Goal: Find specific page/section: Find specific page/section

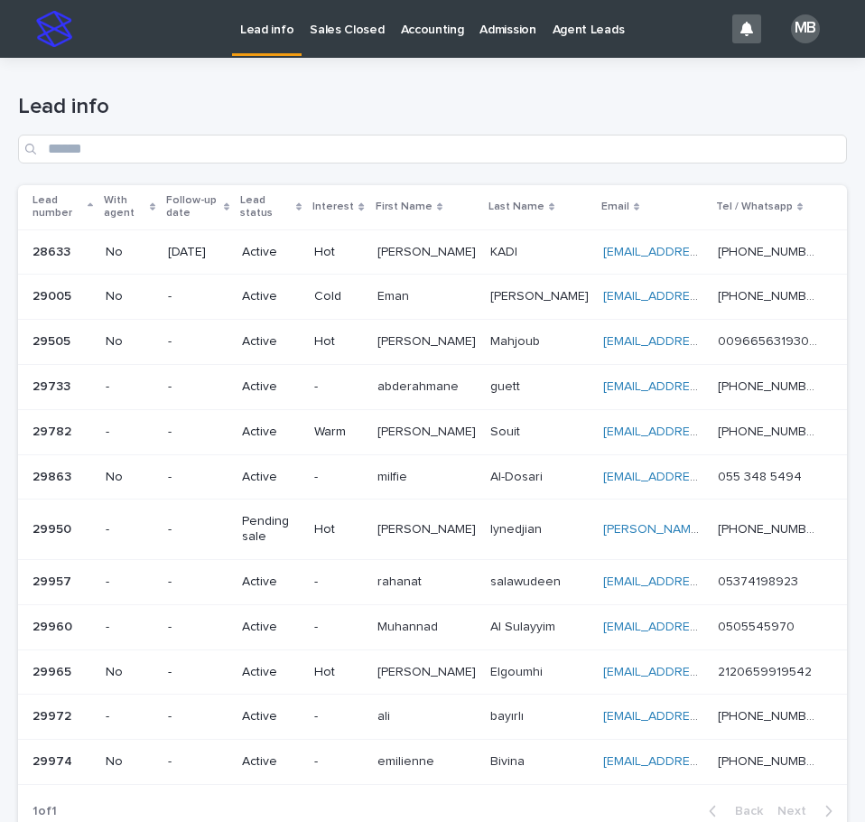
click at [363, 37] on p "Sales Closed" at bounding box center [347, 19] width 74 height 38
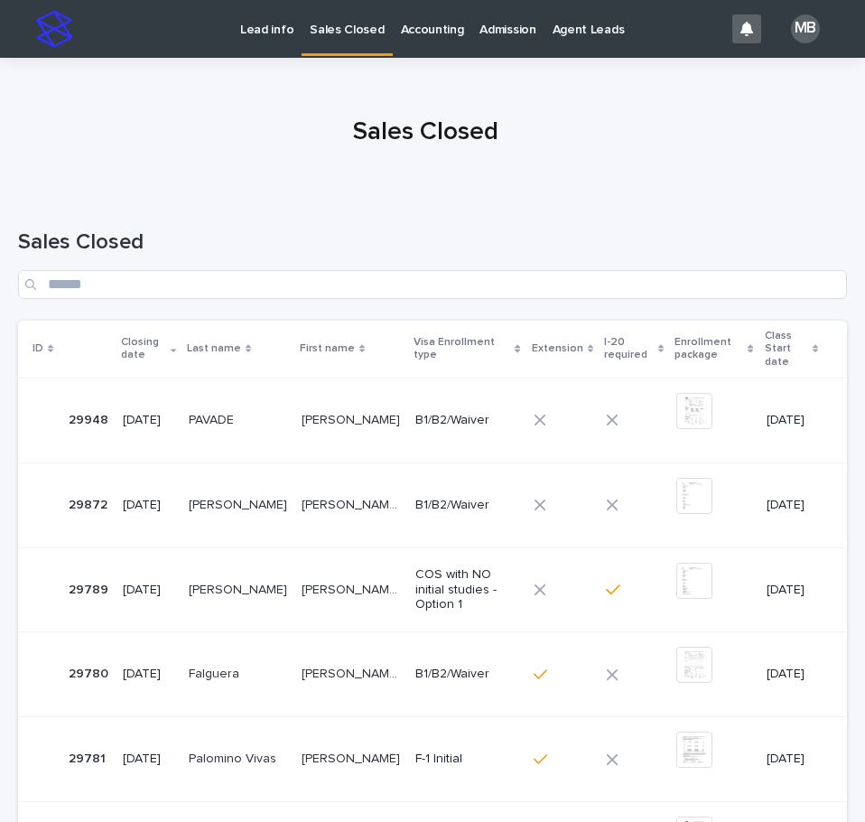
click at [322, 98] on div at bounding box center [426, 124] width 852 height 135
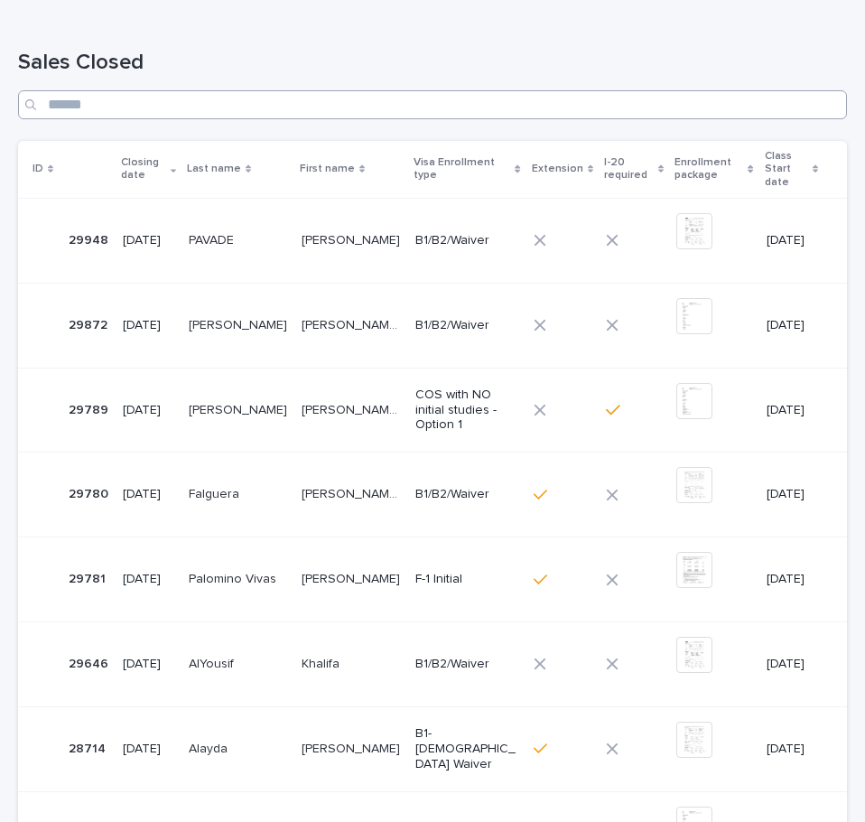
scroll to position [181, 0]
click at [437, 104] on input "Search" at bounding box center [432, 103] width 829 height 29
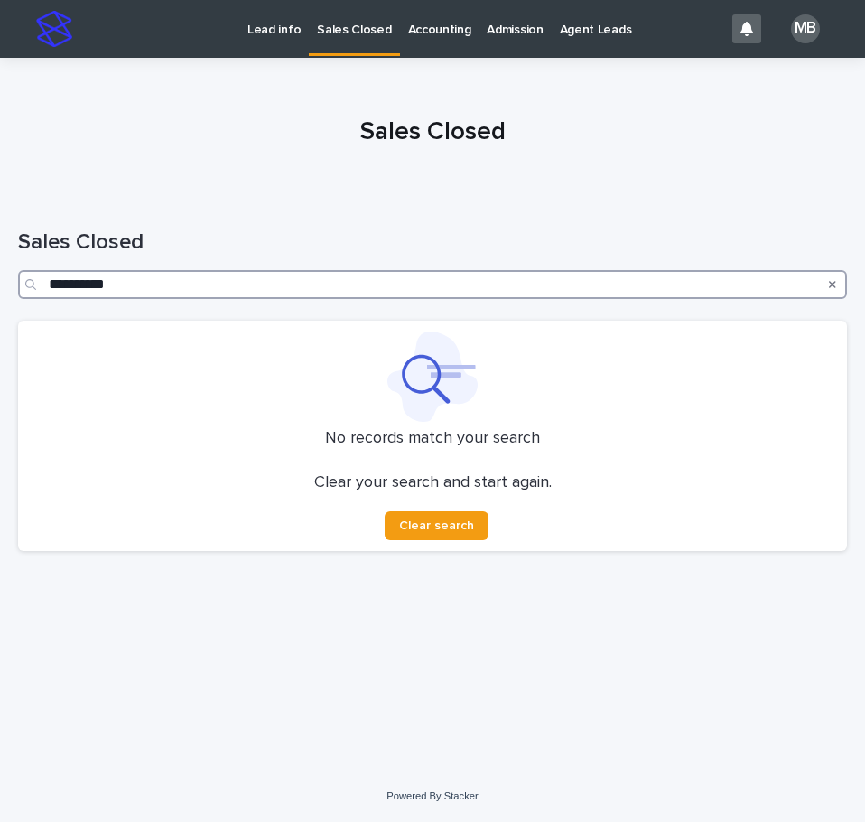
type input "**********"
click at [836, 281] on div "Search" at bounding box center [832, 284] width 29 height 29
click at [835, 289] on icon "Search" at bounding box center [832, 284] width 7 height 11
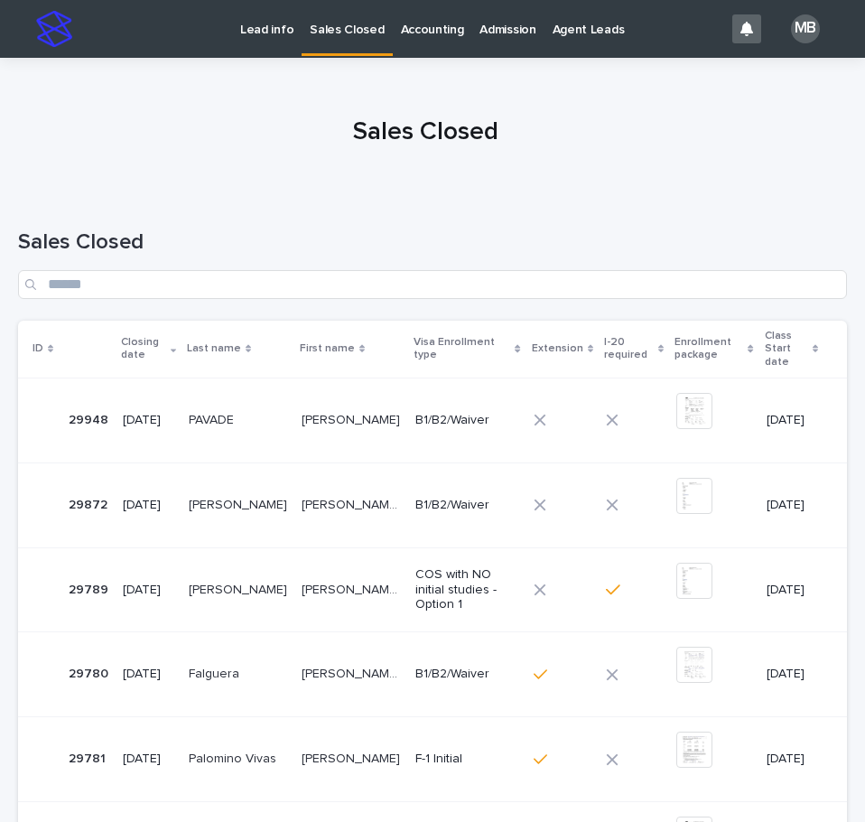
click at [568, 268] on div "Sales Closed" at bounding box center [432, 264] width 829 height 70
click at [568, 274] on input "Search" at bounding box center [432, 284] width 829 height 29
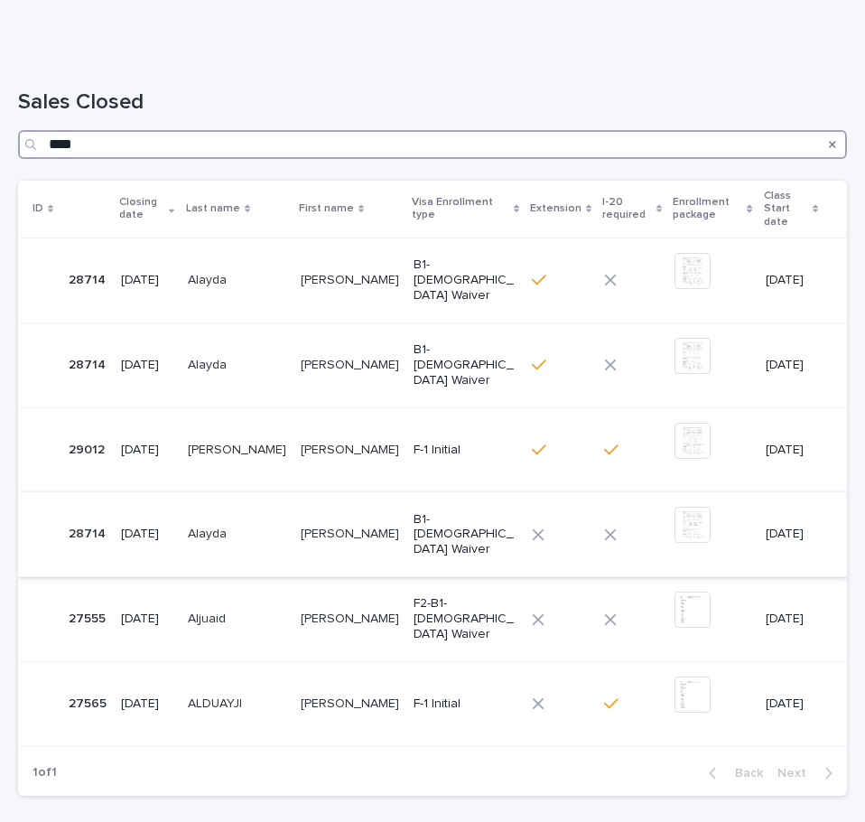
scroll to position [181, 0]
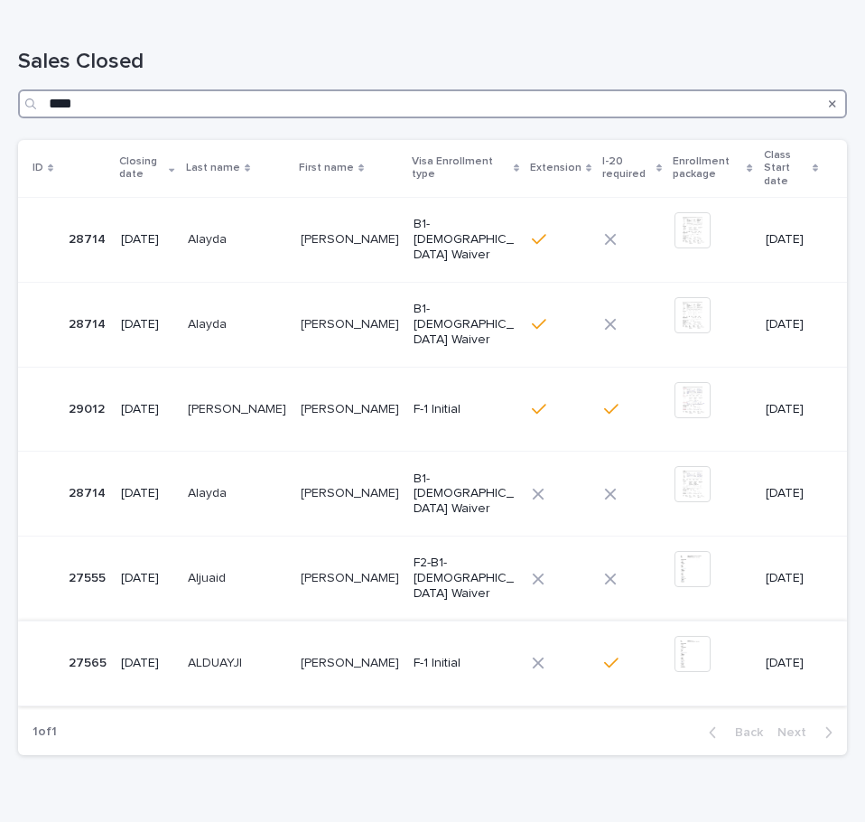
type input "****"
click at [359, 653] on p "[PERSON_NAME]" at bounding box center [352, 661] width 102 height 19
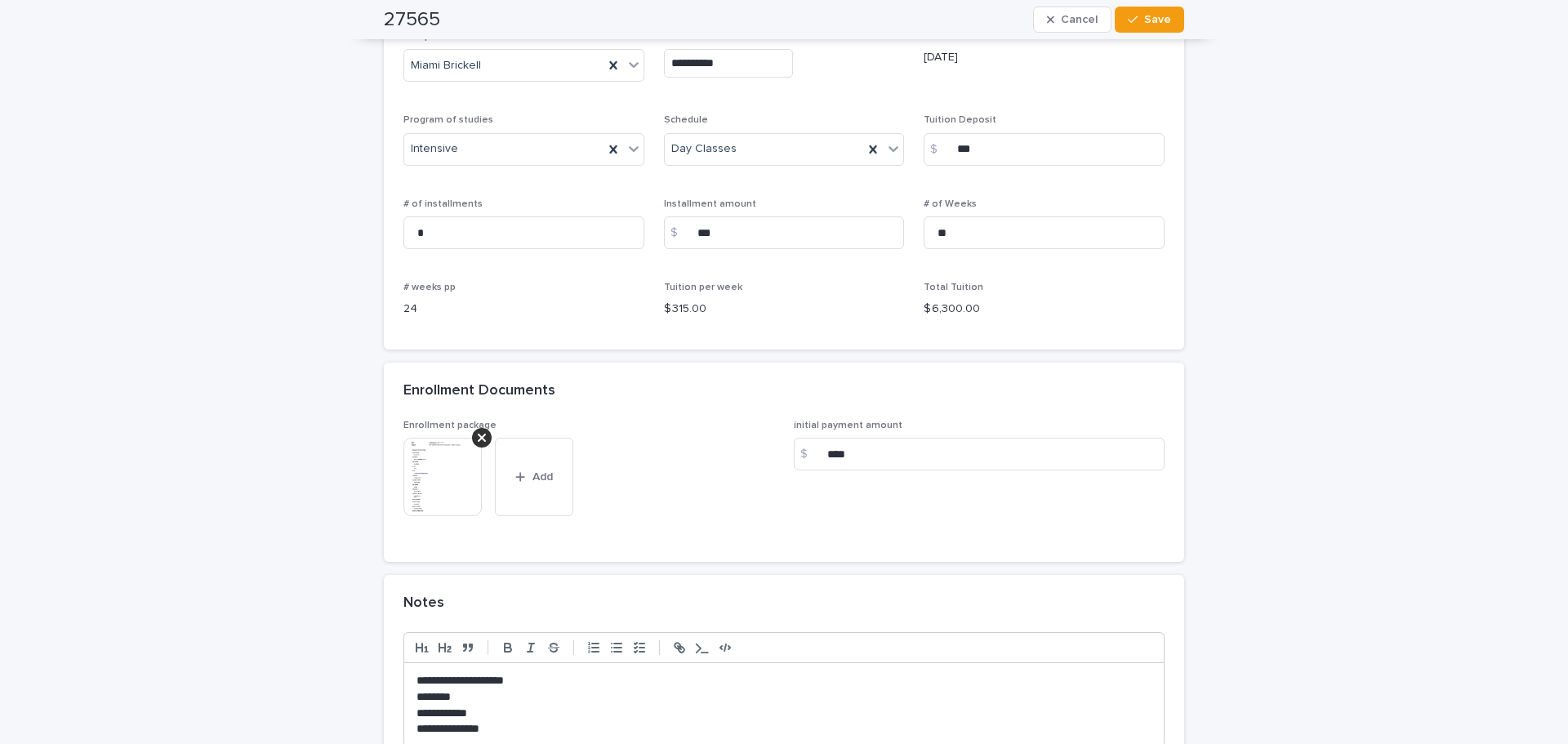
scroll to position [1243, 0]
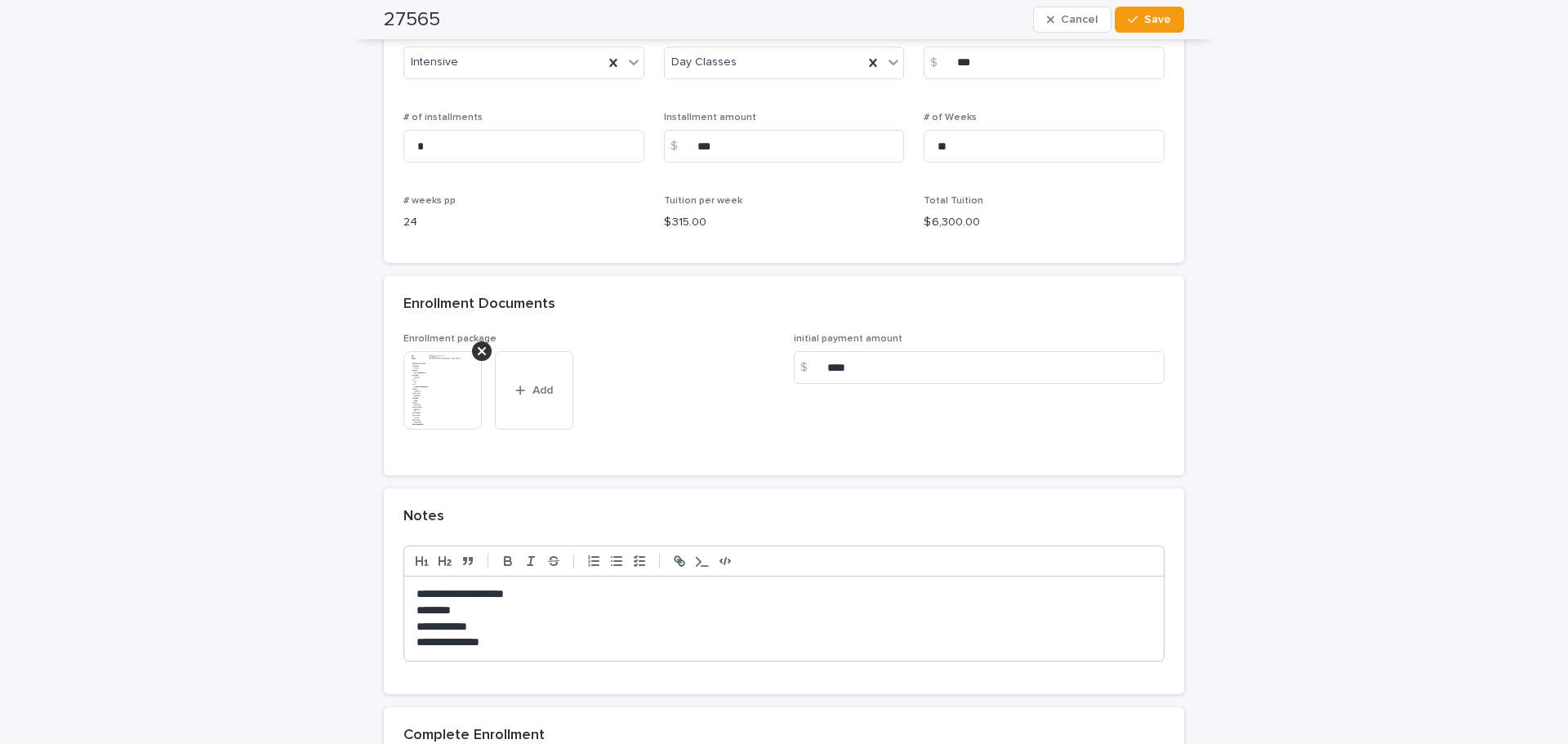
click at [412, 391] on img at bounding box center [442, 390] width 79 height 79
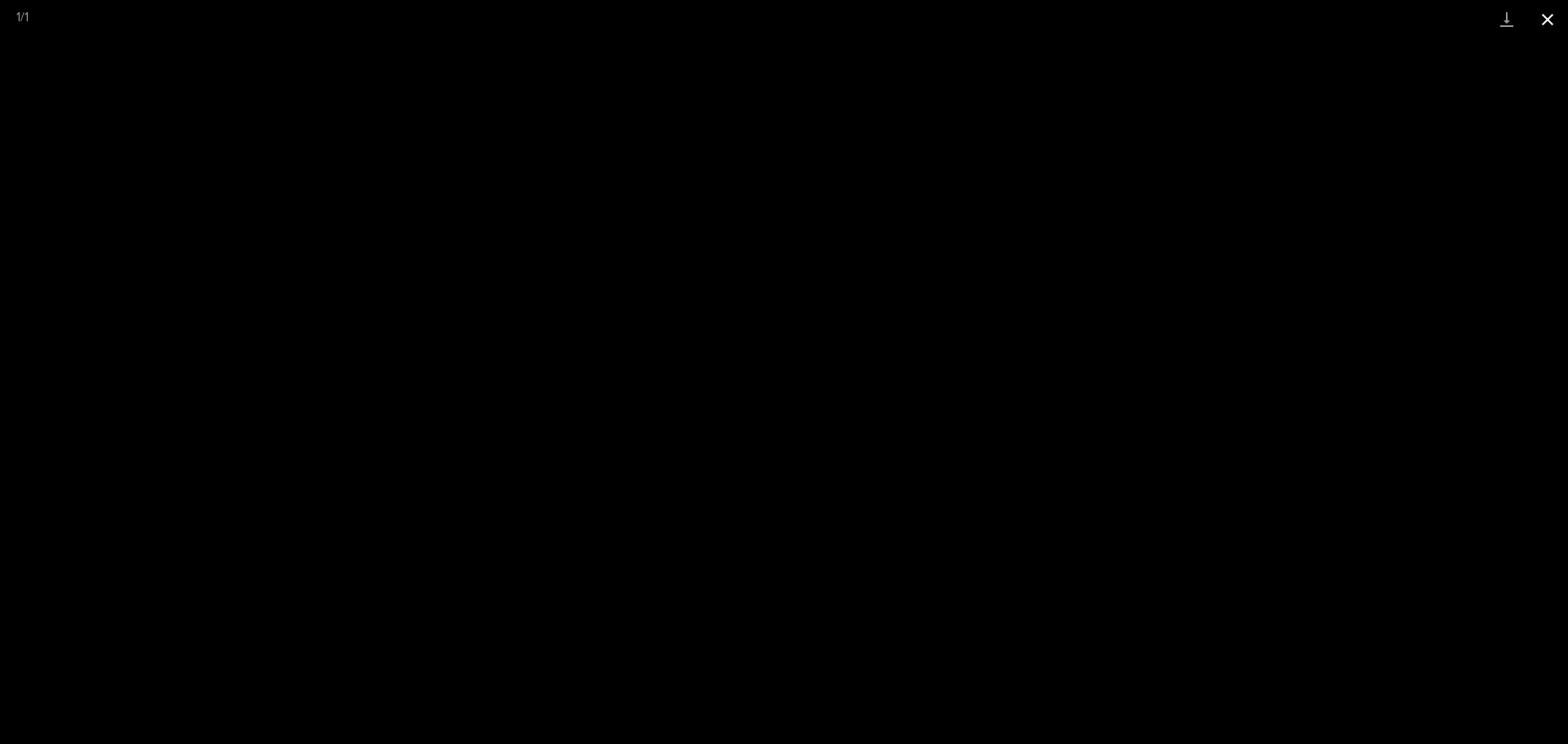
click at [781, 13] on button "Close gallery" at bounding box center [1547, 19] width 41 height 38
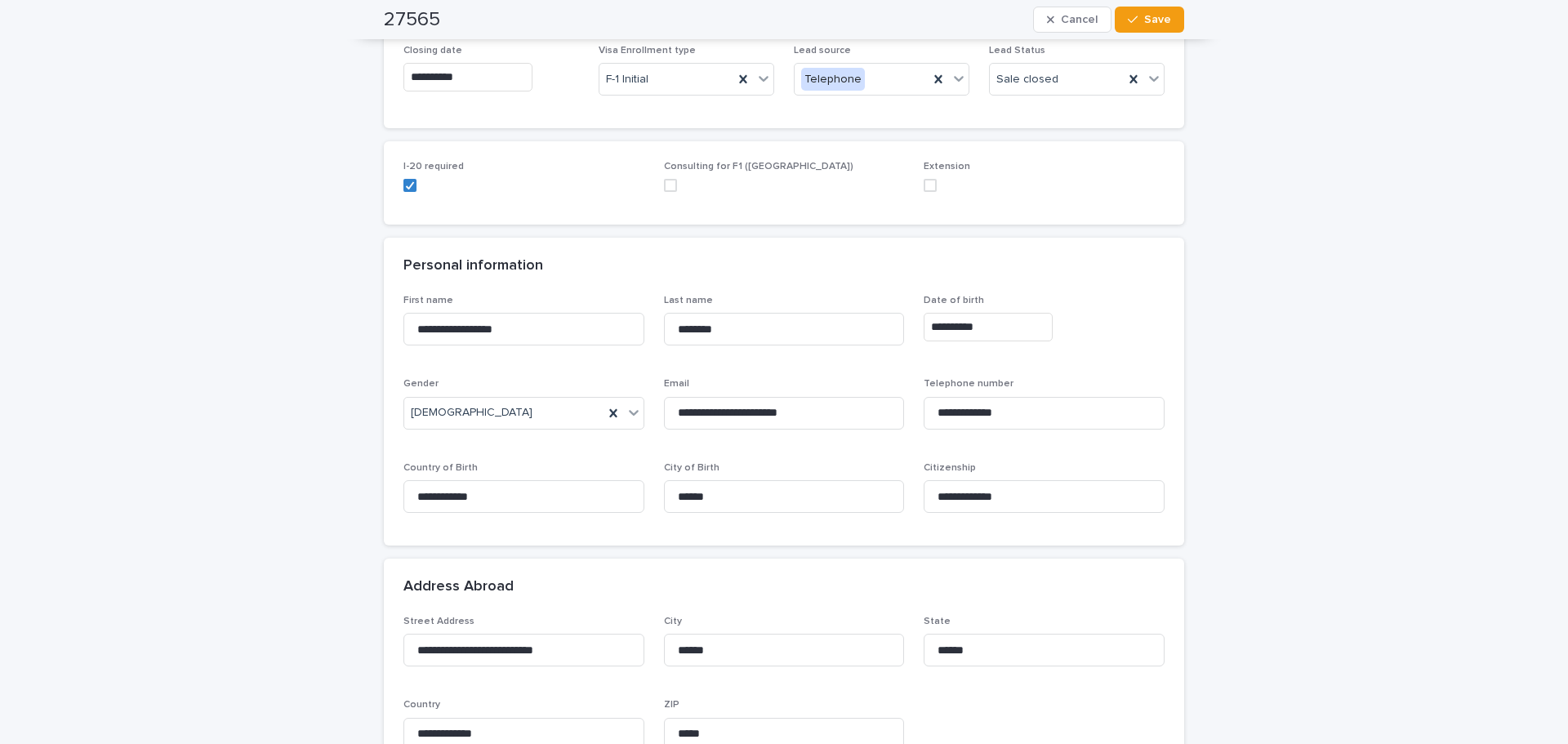
scroll to position [0, 0]
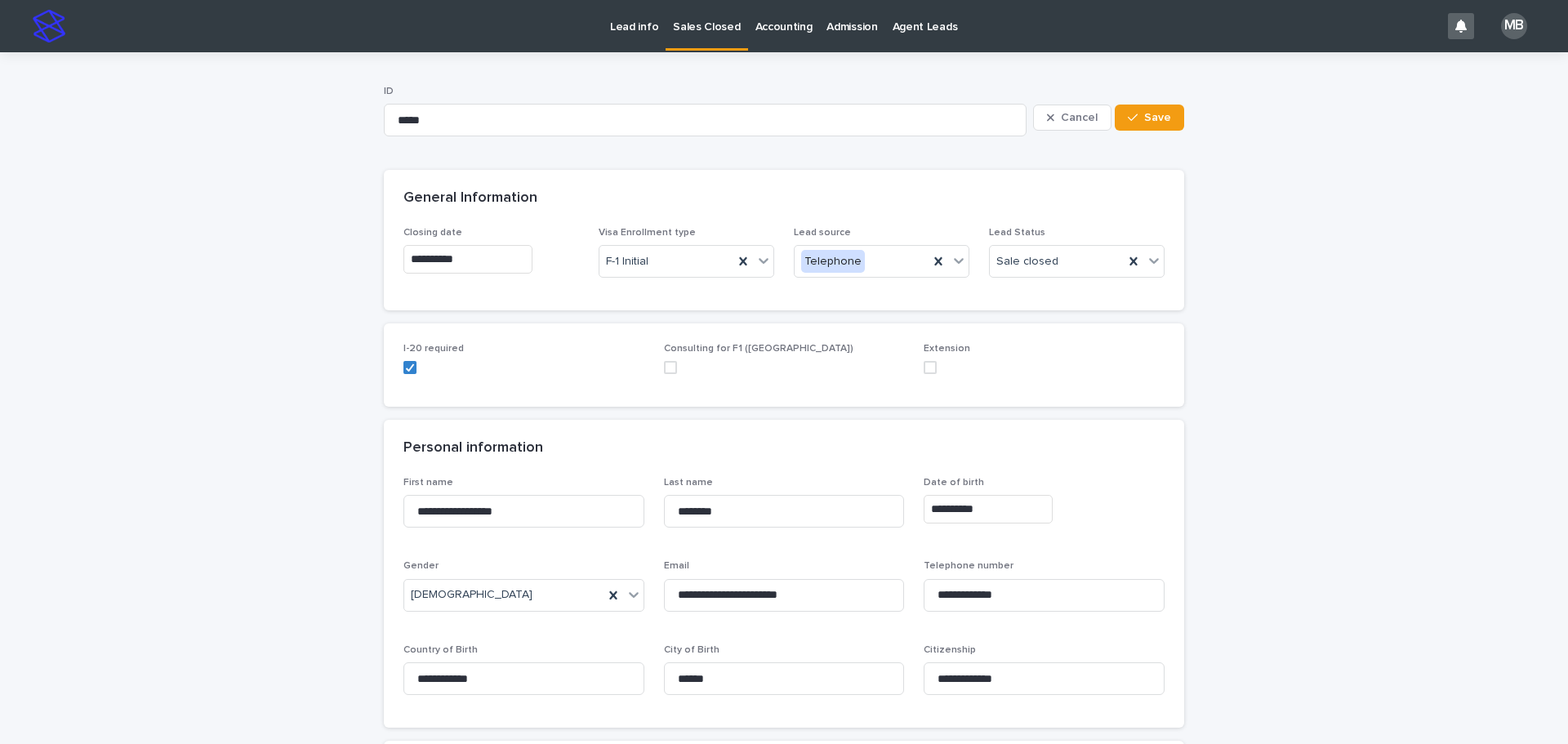
click at [619, 3] on p "Lead info" at bounding box center [634, 17] width 48 height 34
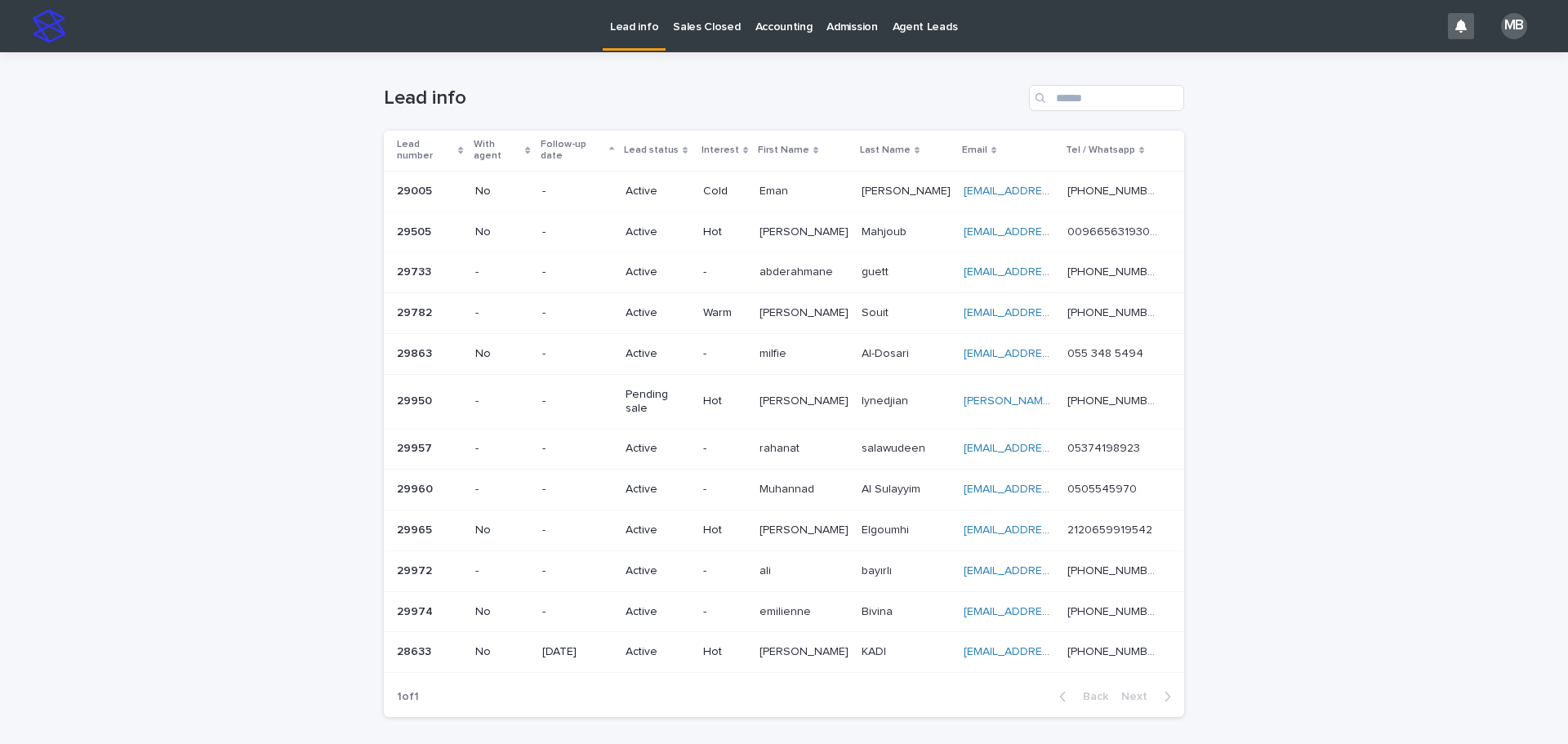
click at [461, 134] on th "Lead number" at bounding box center [426, 150] width 85 height 40
click at [454, 137] on div "Lead number" at bounding box center [430, 150] width 67 height 30
